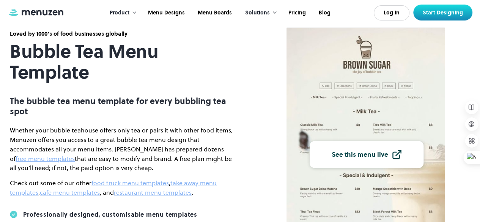
scroll to position [38, 0]
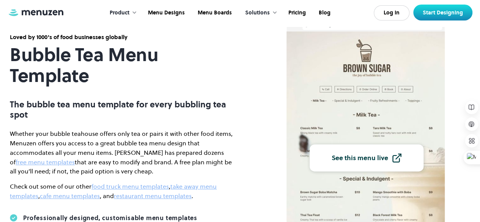
click at [135, 14] on div at bounding box center [134, 12] width 5 height 5
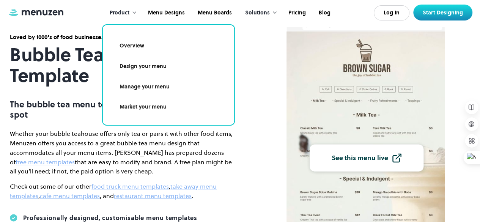
click at [269, 11] on div "Solutions" at bounding box center [257, 13] width 25 height 8
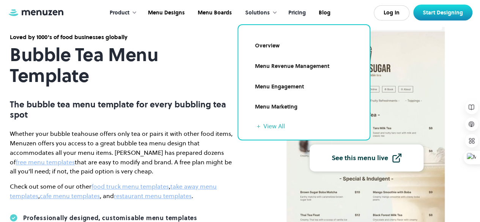
click at [297, 10] on link "Pricing" at bounding box center [296, 13] width 30 height 24
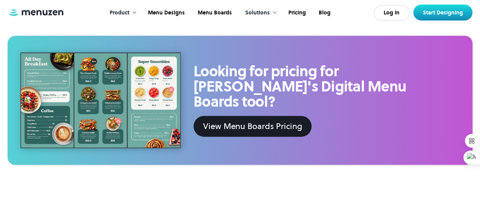
scroll to position [455, 0]
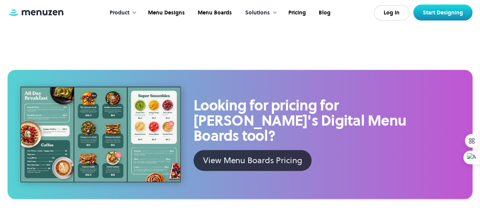
click at [252, 154] on div "View Menu Boards Pricing" at bounding box center [252, 160] width 99 height 13
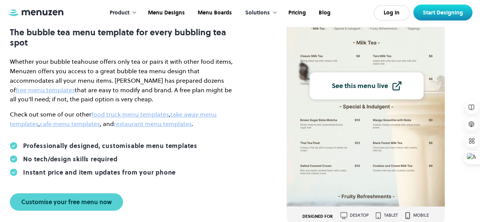
scroll to position [152, 0]
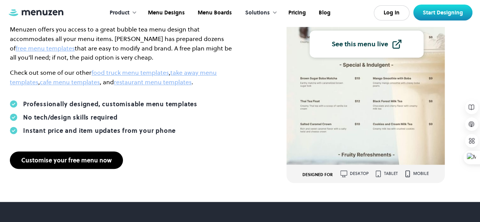
click at [86, 158] on div "Customise your free menu now" at bounding box center [66, 160] width 90 height 6
click at [64, 162] on div "Customise your free menu now" at bounding box center [66, 160] width 90 height 6
